Goal: Task Accomplishment & Management: Manage account settings

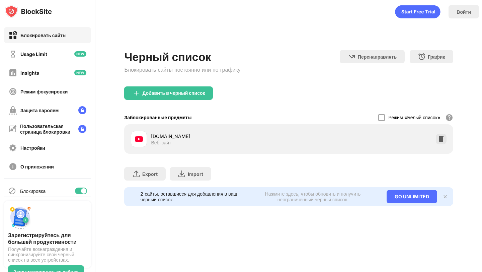
click at [441, 131] on div "youtube.com Веб-сайт" at bounding box center [288, 138] width 321 height 21
click at [441, 135] on div at bounding box center [441, 139] width 11 height 11
